Goal: Information Seeking & Learning: Learn about a topic

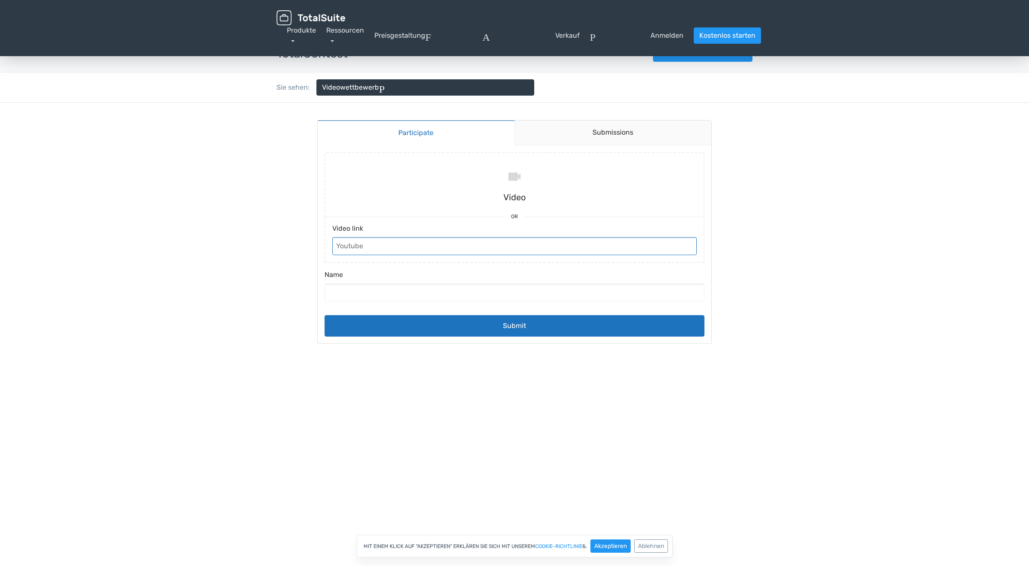
click at [368, 241] on input "Video link" at bounding box center [514, 246] width 364 height 18
click at [510, 181] on input "file" at bounding box center [514, 184] width 387 height 64
click at [608, 542] on button "Akzeptieren" at bounding box center [610, 545] width 40 height 13
click at [403, 36] on link "Preisgestaltung" at bounding box center [399, 35] width 51 height 10
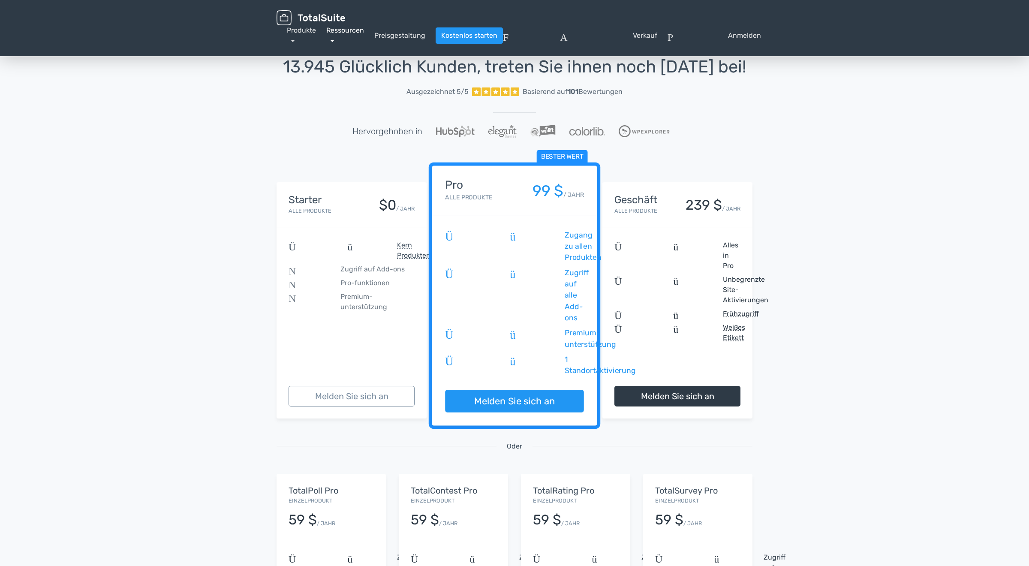
click at [346, 30] on link "Ressourcen" at bounding box center [345, 35] width 38 height 18
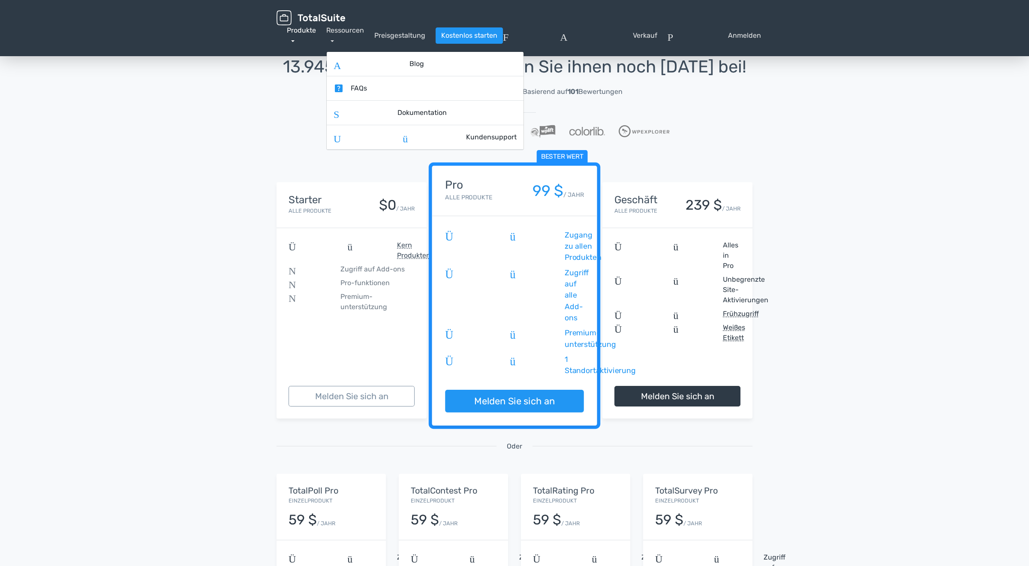
click at [300, 27] on link "Produkte" at bounding box center [301, 35] width 29 height 18
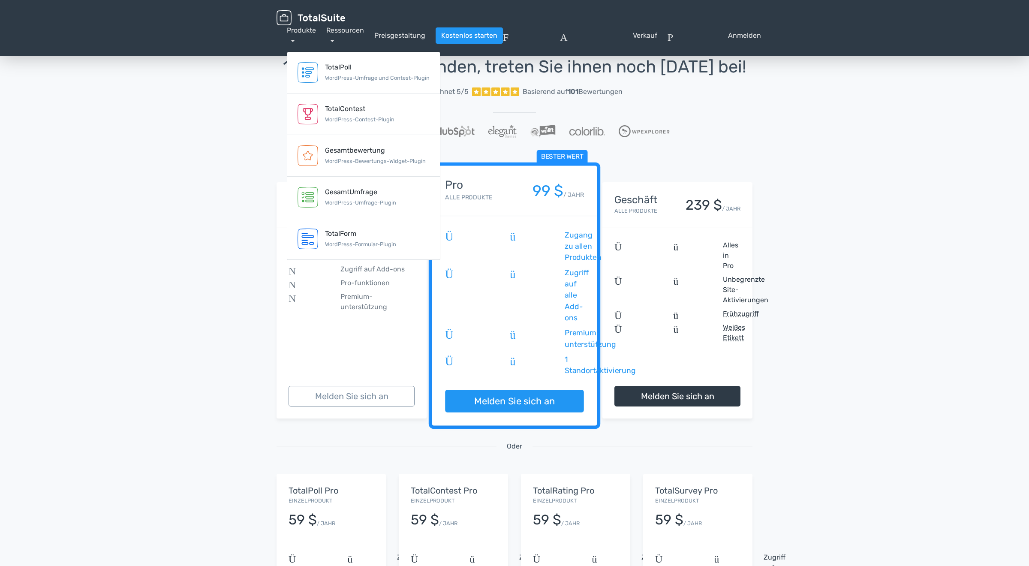
click at [212, 246] on div "13.945 Glücklich Kunden, treten Sie ihnen noch heute bei! Ausgezeichnet 5/5 Bas…" at bounding box center [514, 383] width 1029 height 696
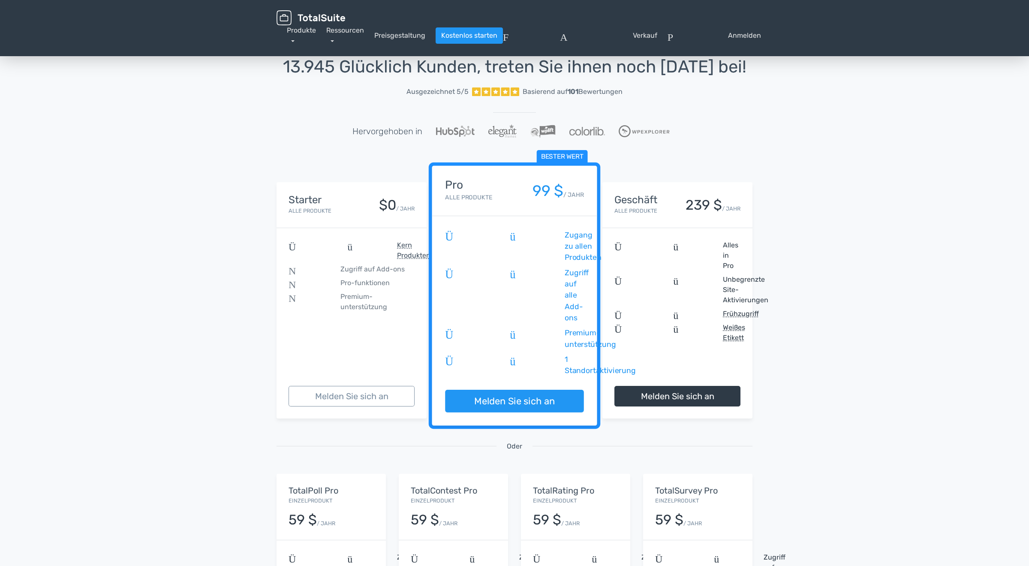
click at [881, 197] on div "13.945 Glücklich Kunden, treten Sie ihnen noch heute bei! Ausgezeichnet 5/5 Bas…" at bounding box center [514, 383] width 1029 height 696
click at [249, 172] on div "13.945 Glücklich Kunden, treten Sie ihnen noch heute bei! Ausgezeichnet 5/5 Bas…" at bounding box center [514, 383] width 1029 height 696
drag, startPoint x: 224, startPoint y: 326, endPoint x: 244, endPoint y: 227, distance: 100.6
click at [223, 316] on div "13.945 Glücklich Kunden, treten Sie ihnen noch heute bei! Ausgezeichnet 5/5 Bas…" at bounding box center [514, 383] width 1029 height 696
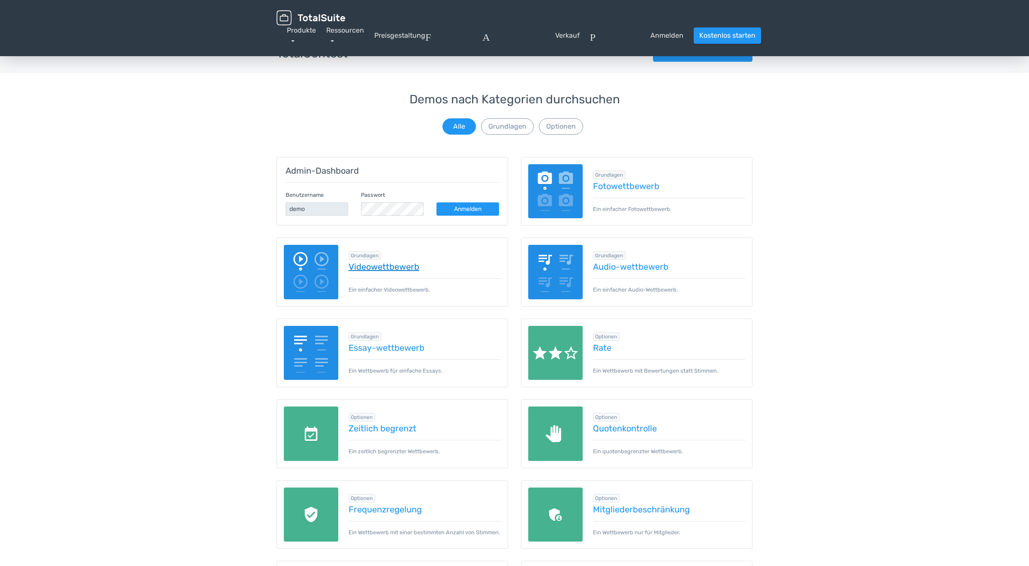
click at [382, 267] on link "Videowettbewerb" at bounding box center [424, 266] width 153 height 9
click at [598, 348] on link "Rate" at bounding box center [669, 347] width 153 height 9
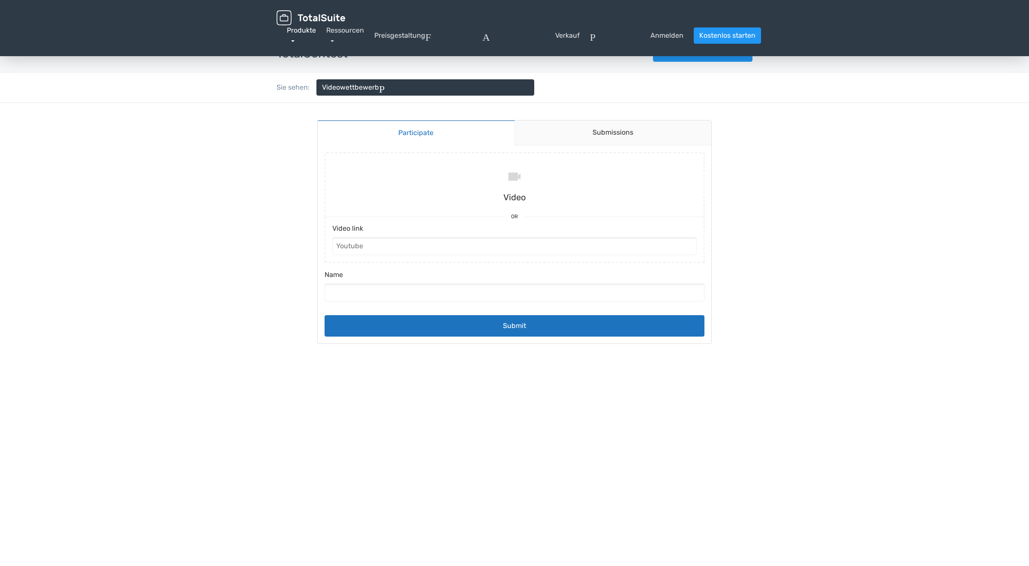
click at [295, 31] on link "Produkte" at bounding box center [301, 35] width 29 height 18
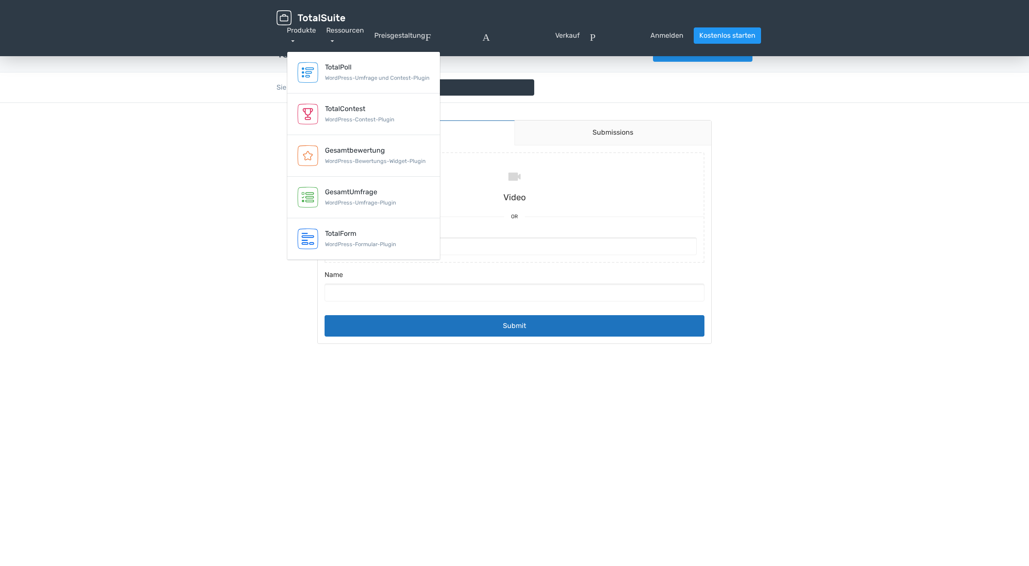
click at [145, 92] on div "Sie sehen: Videowettbewerb Pfeil_drop_down Demos nach Kategorien durchsuchen Al…" at bounding box center [514, 87] width 1029 height 30
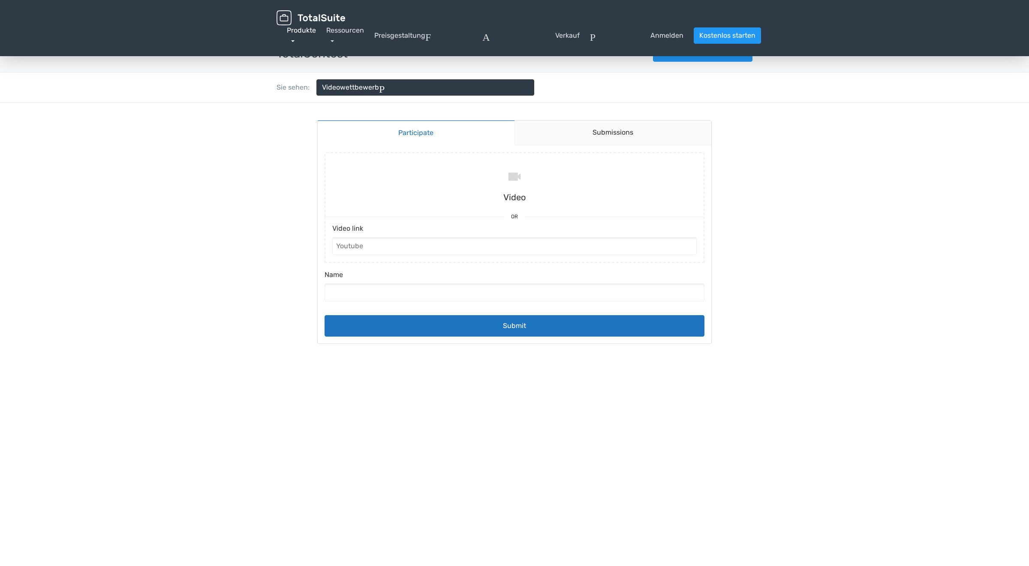
click at [300, 32] on link "Produkte" at bounding box center [301, 35] width 29 height 18
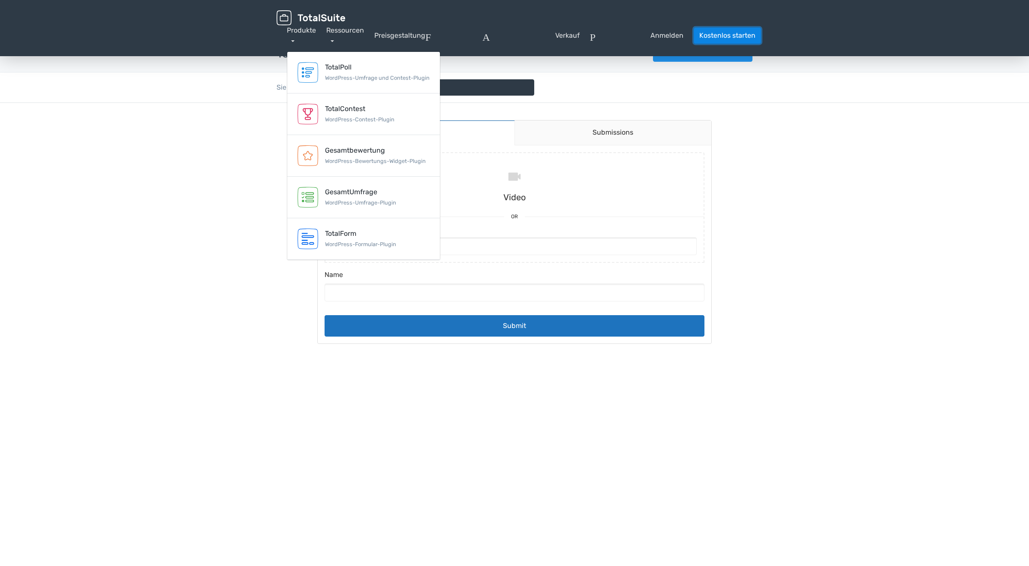
click at [707, 35] on link "Kostenlos starten" at bounding box center [726, 35] width 67 height 16
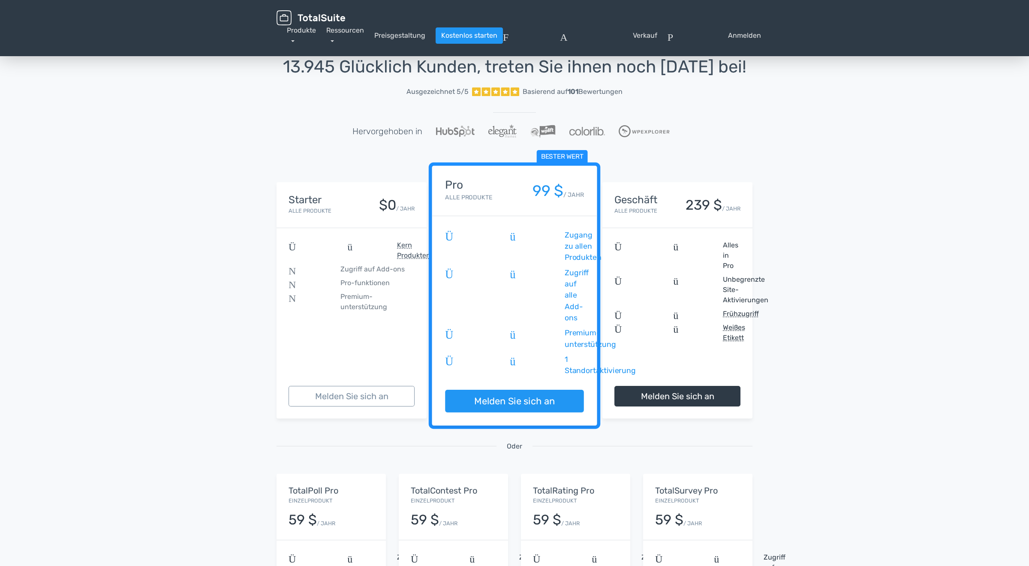
click at [266, 360] on div "13.945 Glücklich Kunden, treten Sie ihnen noch [DATE] bei! Ausgezeichnet 5/5 Ba…" at bounding box center [514, 383] width 1029 height 696
click at [254, 367] on div "13.945 Glücklich Kunden, treten Sie ihnen noch [DATE] bei! Ausgezeichnet 5/5 Ba…" at bounding box center [514, 383] width 1029 height 696
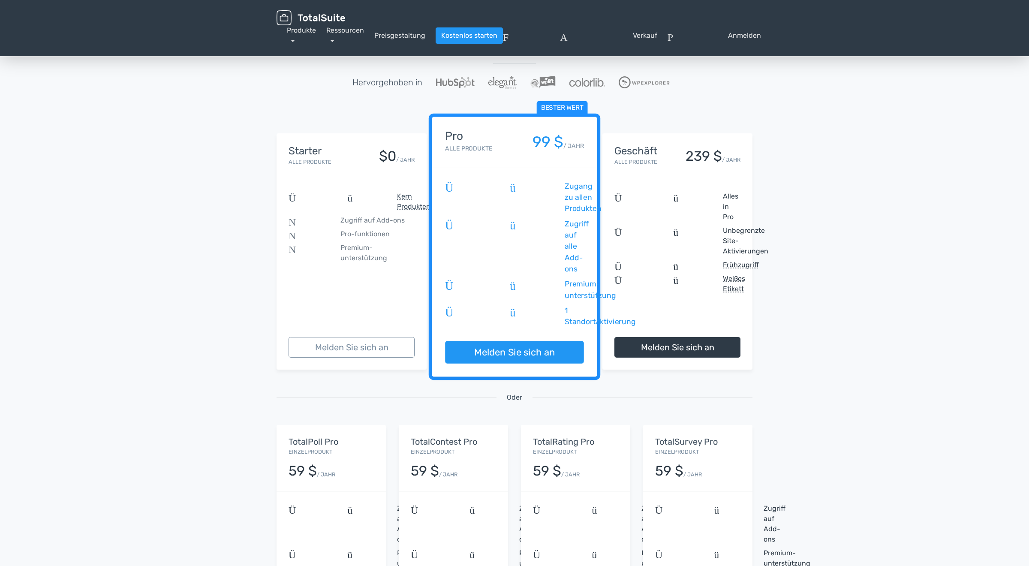
scroll to position [40, 0]
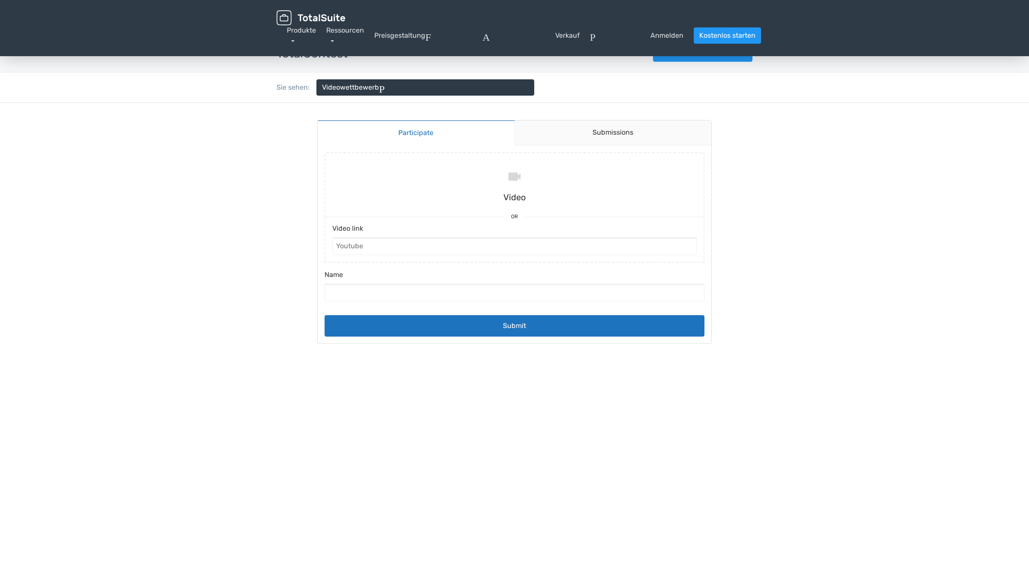
click at [325, 16] on img at bounding box center [310, 17] width 69 height 15
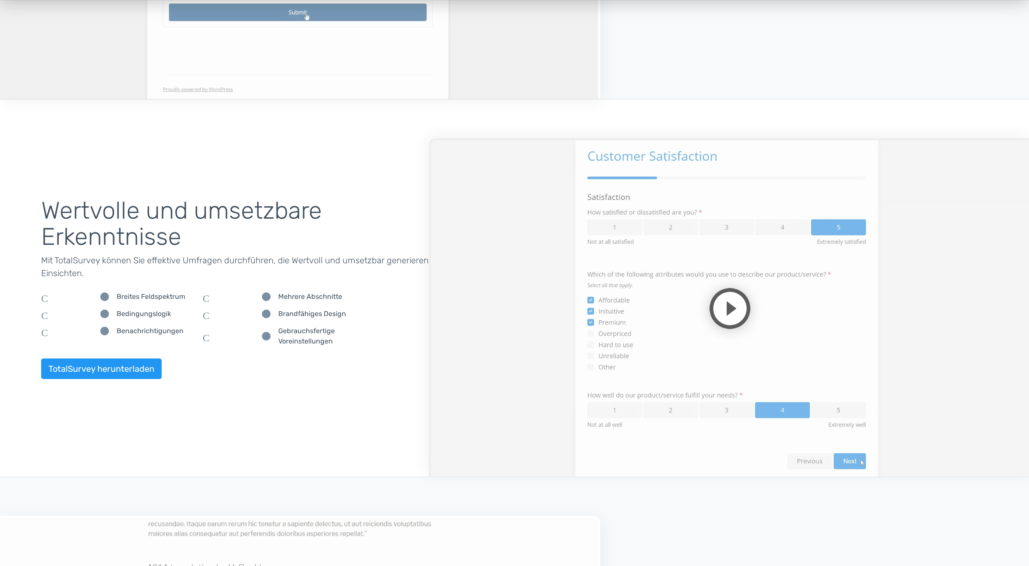
scroll to position [1071, 0]
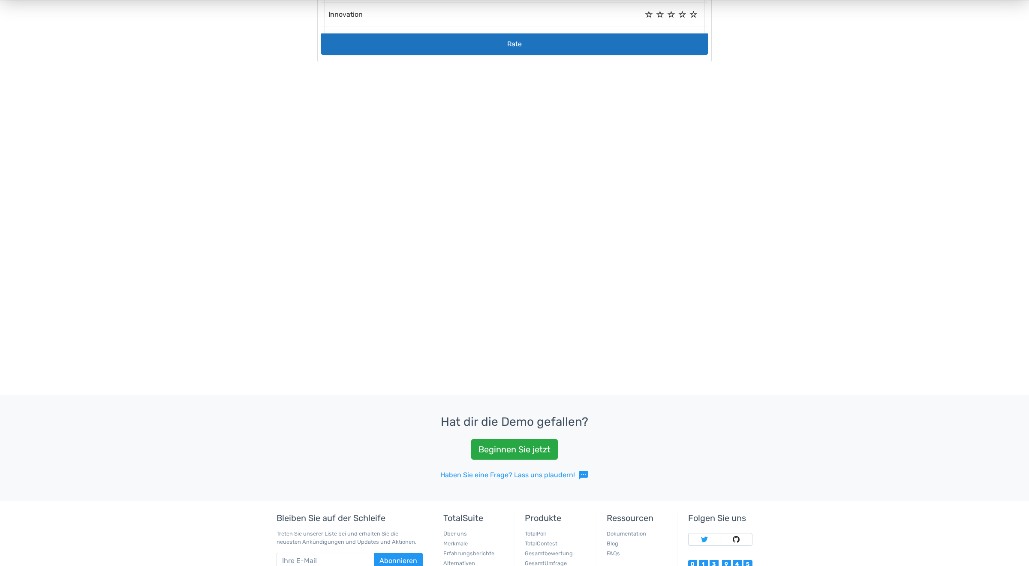
scroll to position [266, 0]
